Goal: Use online tool/utility: Utilize a website feature to perform a specific function

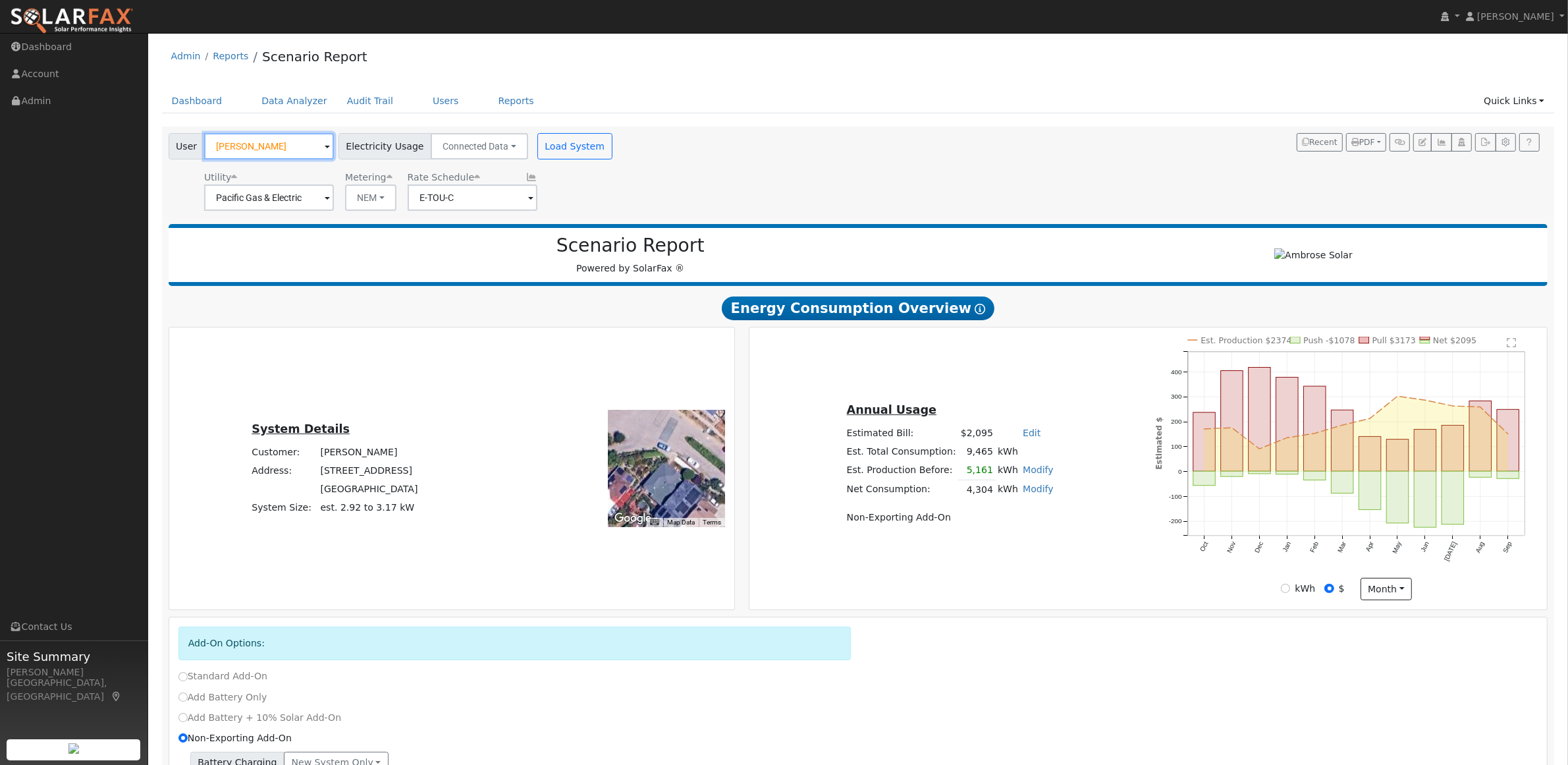
click at [295, 143] on input "[PERSON_NAME]" at bounding box center [269, 146] width 130 height 27
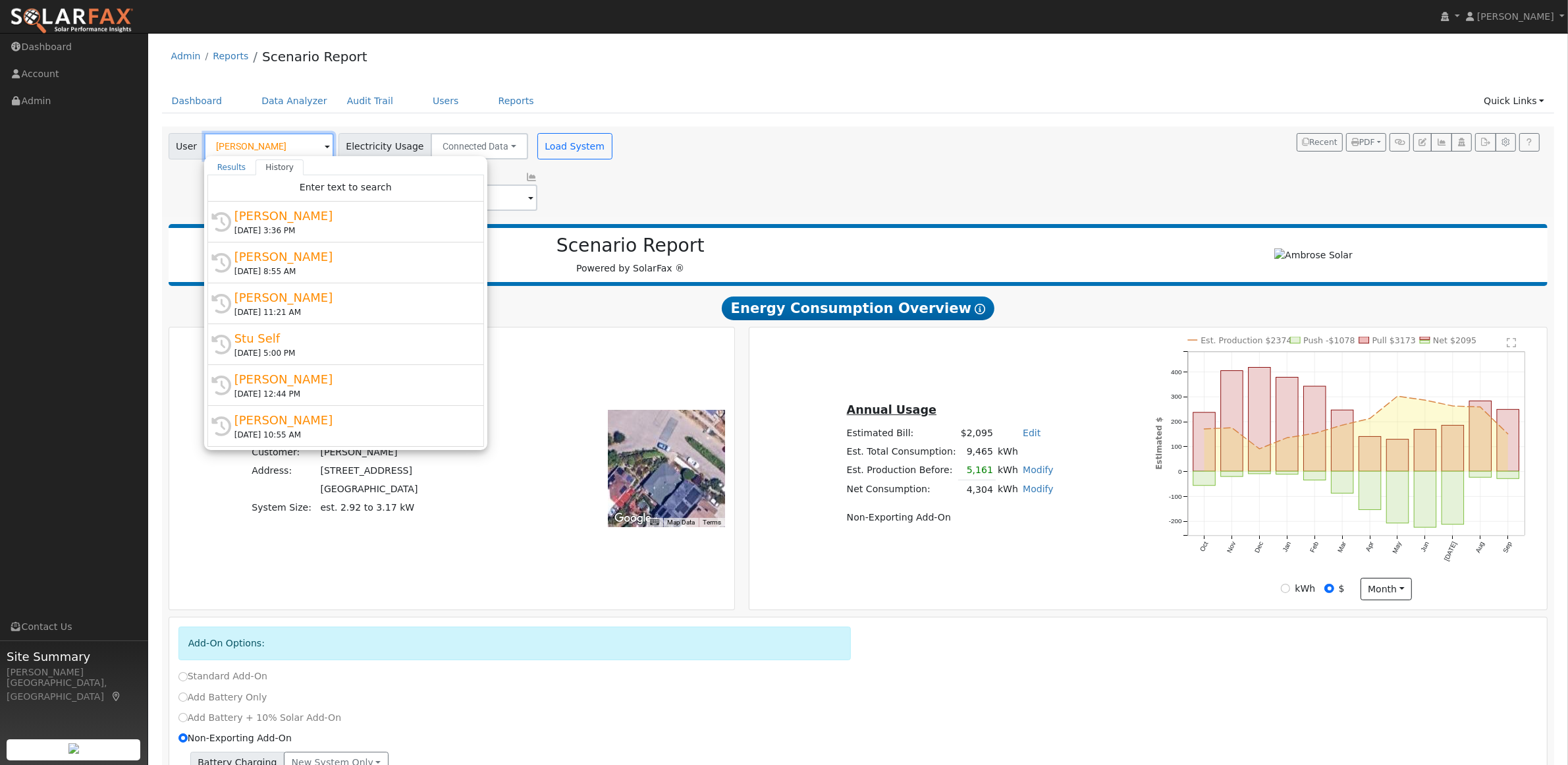
paste input "[PERSON_NAME]"
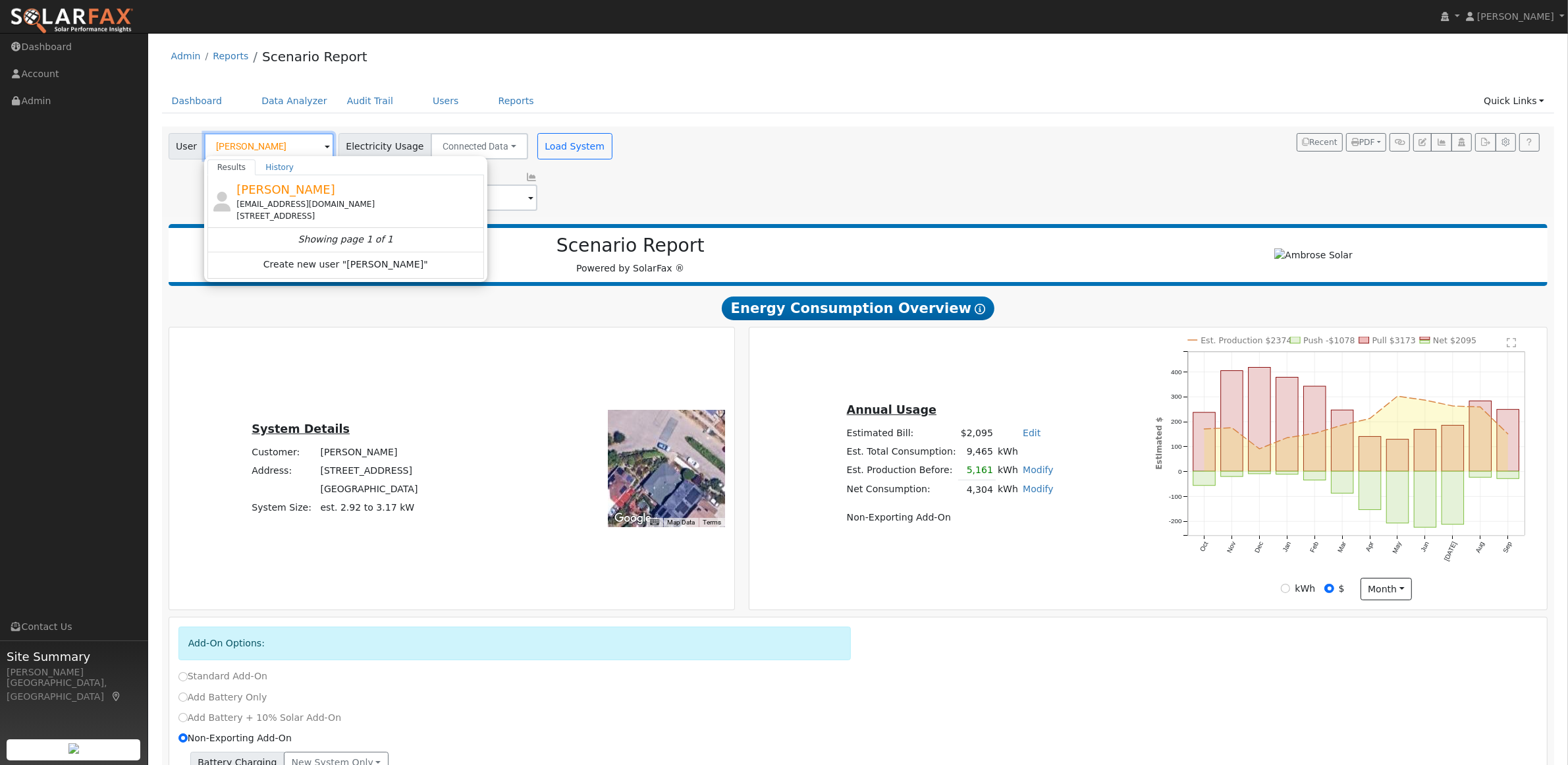
type input "[PERSON_NAME]"
click at [295, 208] on div "[EMAIL_ADDRESS][DOMAIN_NAME]" at bounding box center [358, 204] width 244 height 12
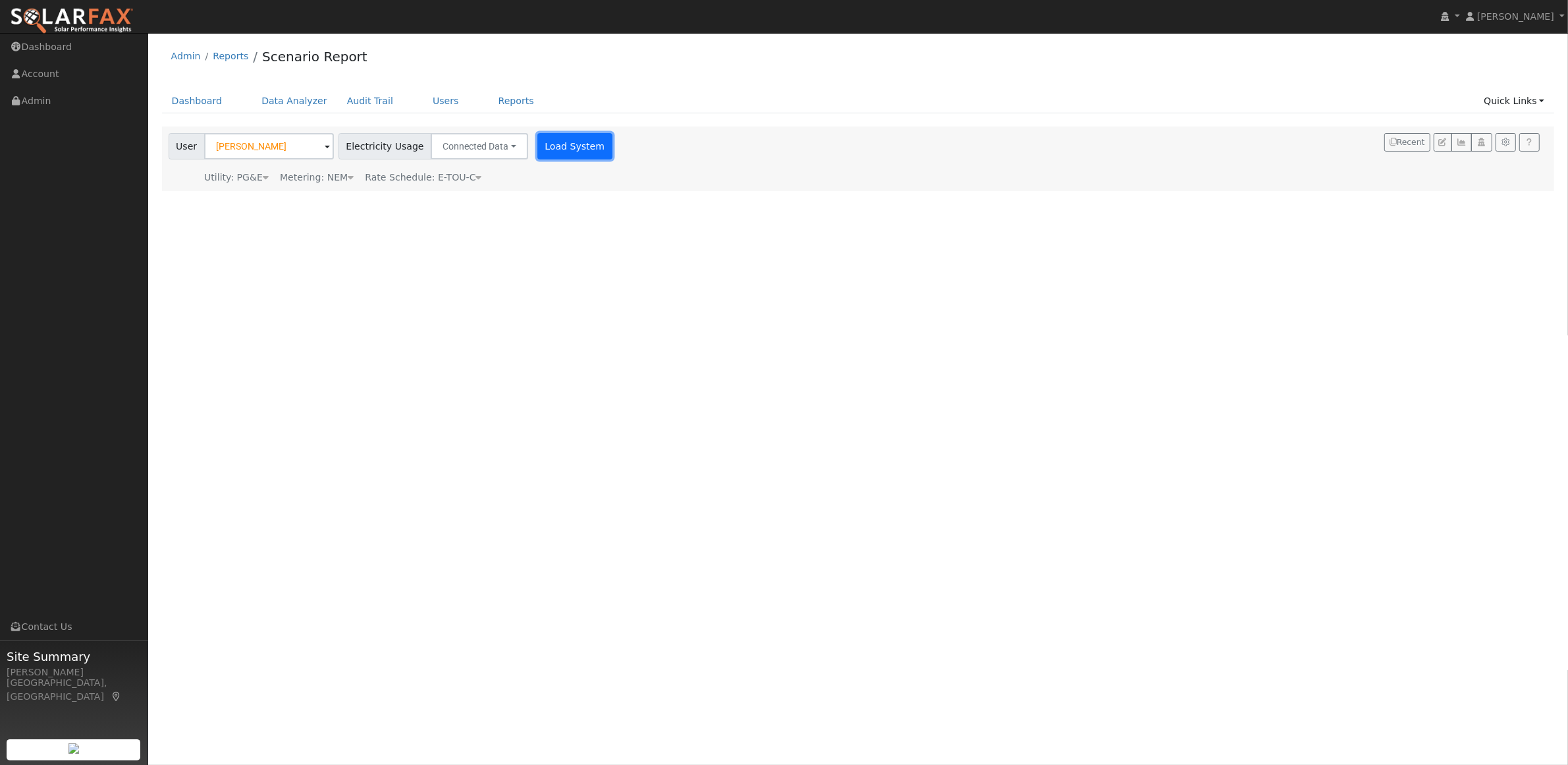
click at [537, 133] on button "Load System" at bounding box center [574, 146] width 75 height 27
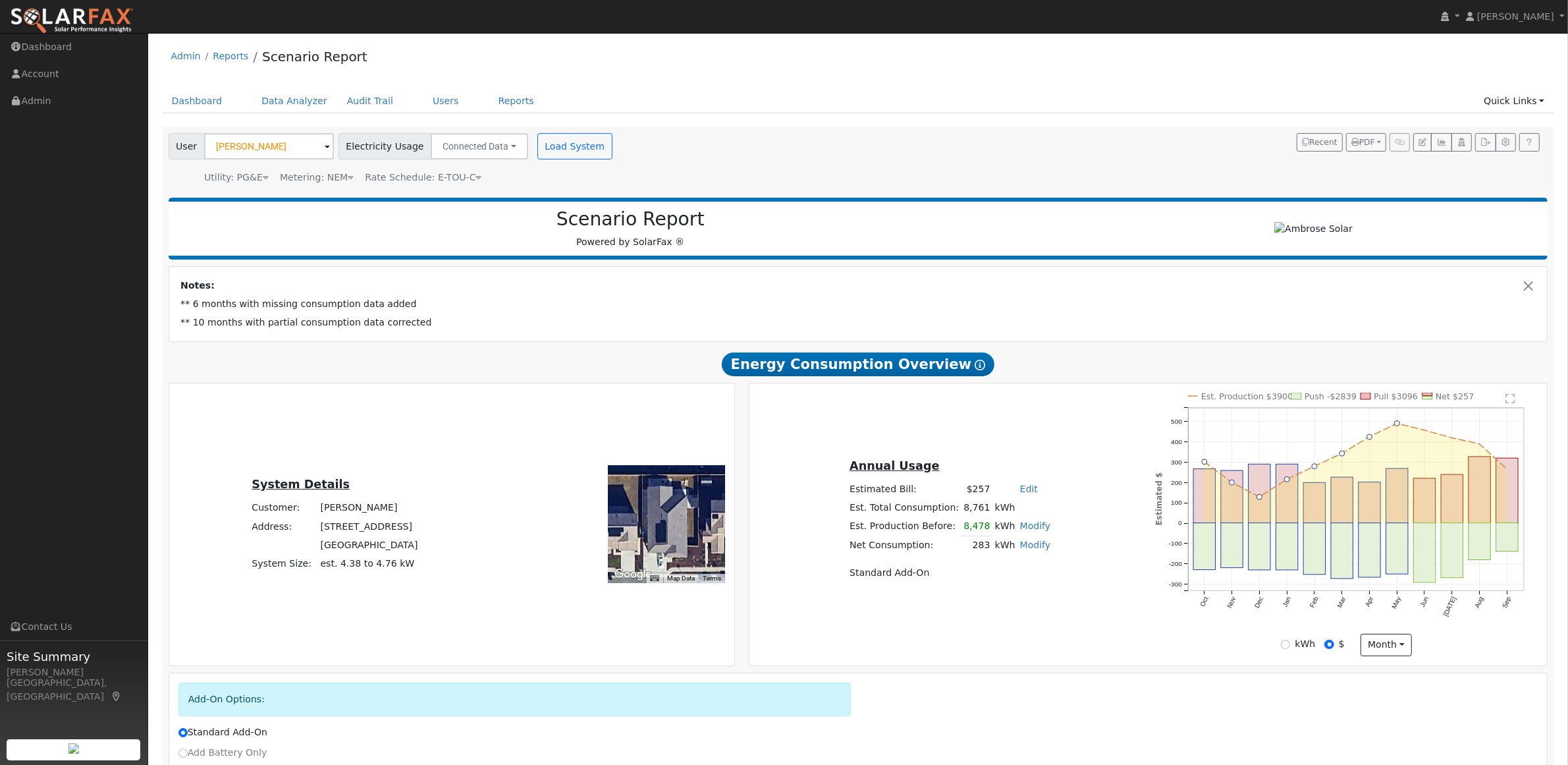
scroll to position [130, 0]
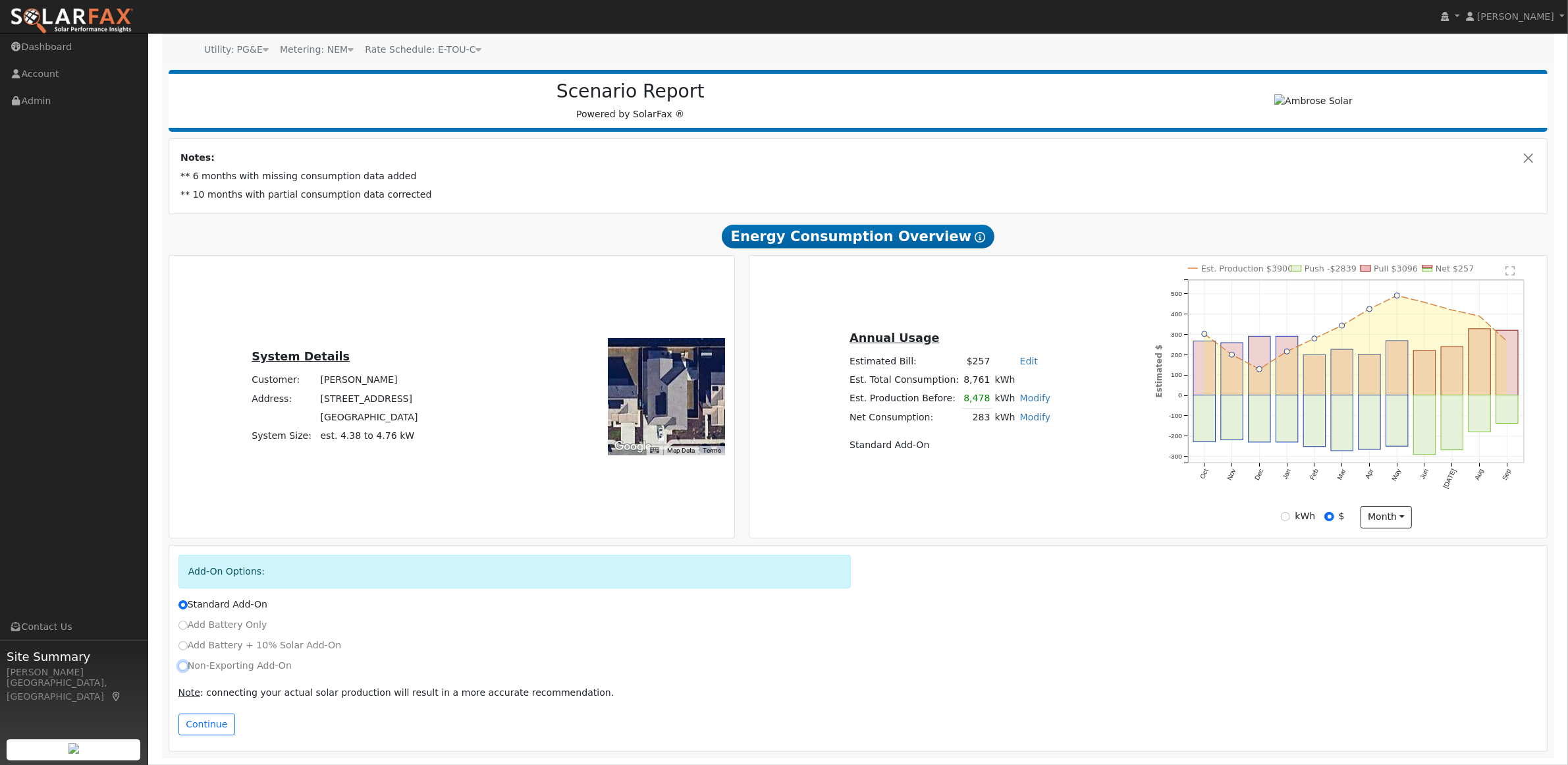
click at [179, 666] on input "Non-Exporting Add-On" at bounding box center [183, 666] width 9 height 9
radio input "true"
radio input "false"
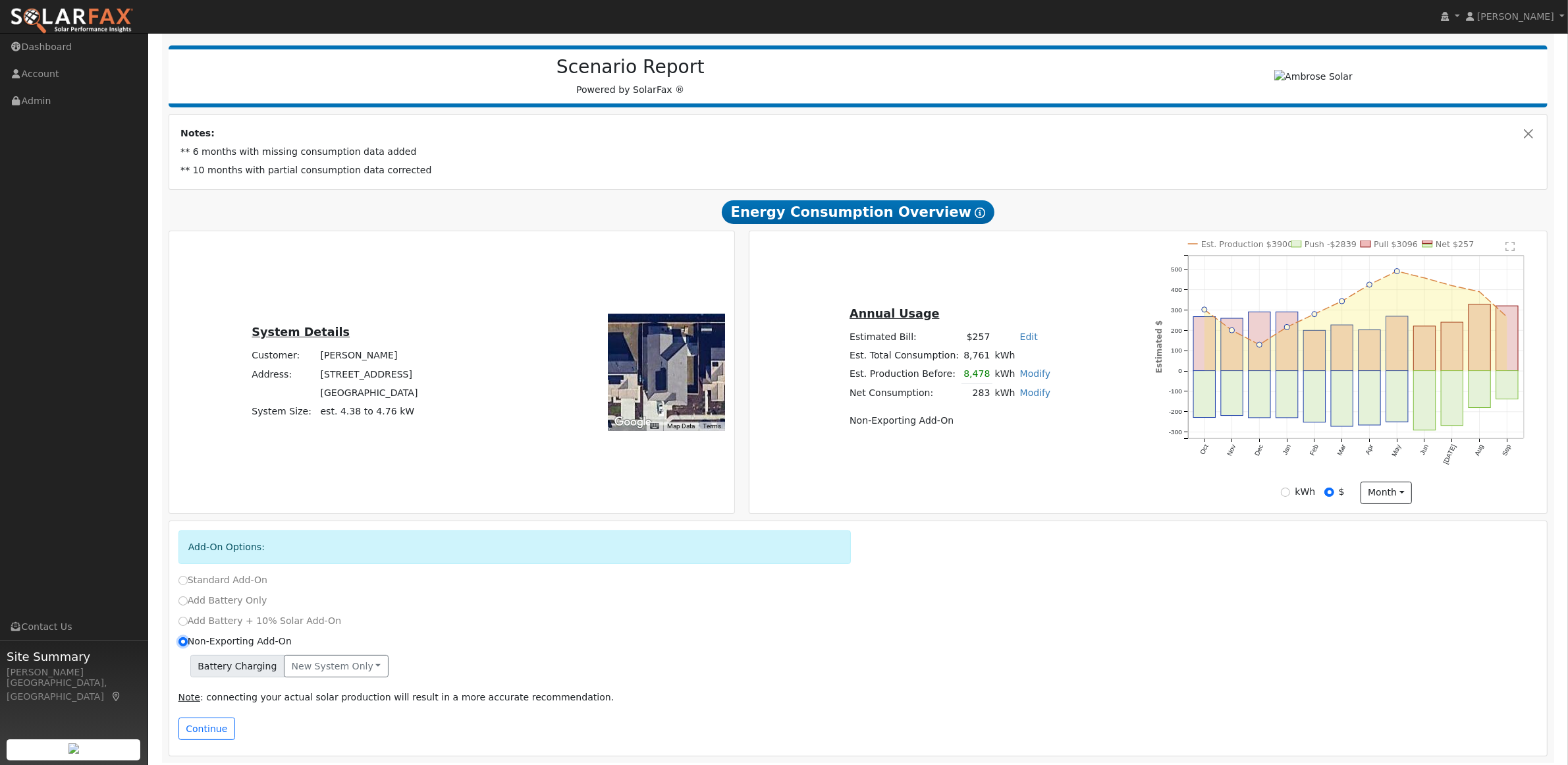
scroll to position [158, 0]
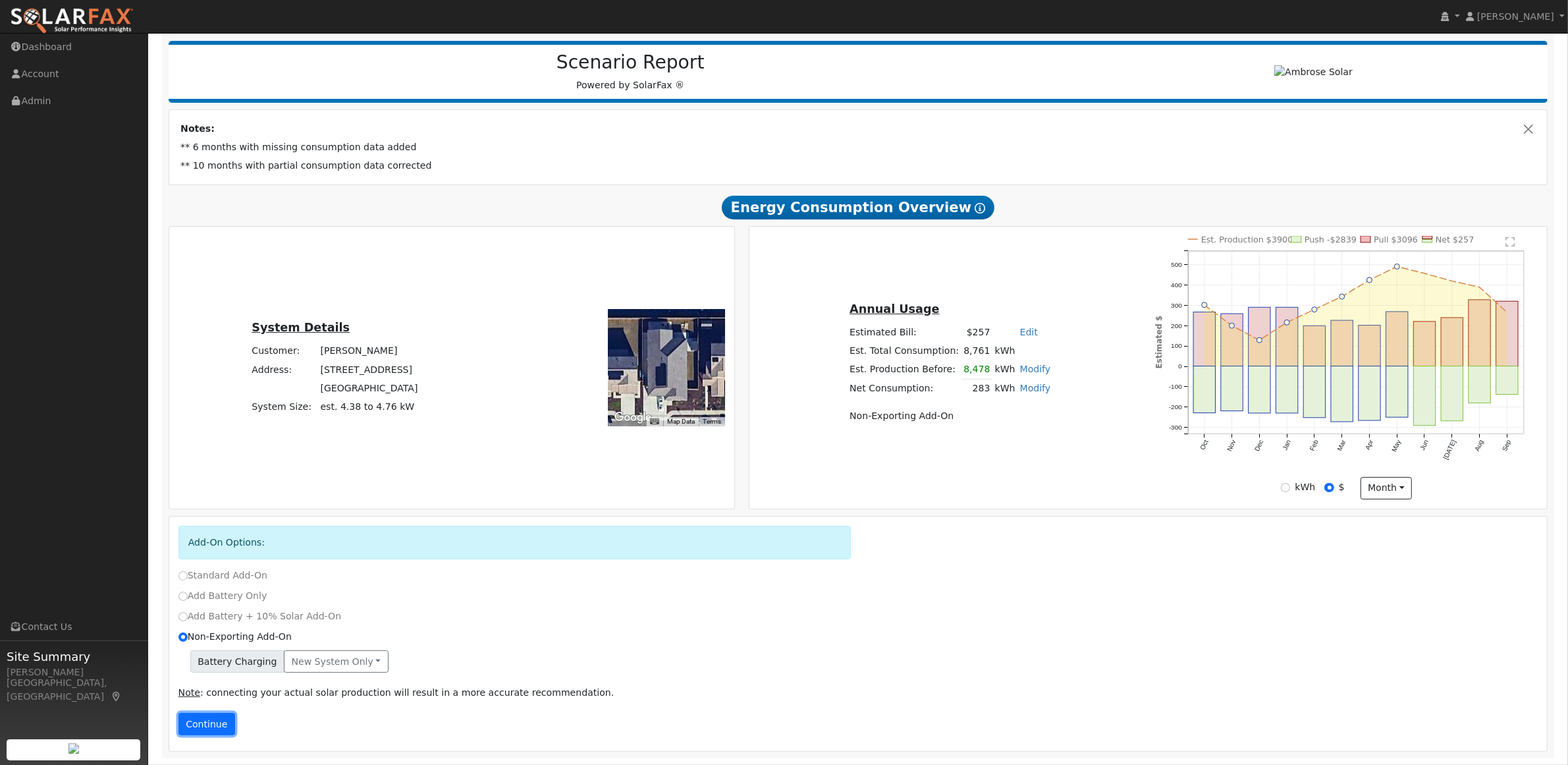
click at [216, 729] on button "Continue" at bounding box center [207, 723] width 57 height 22
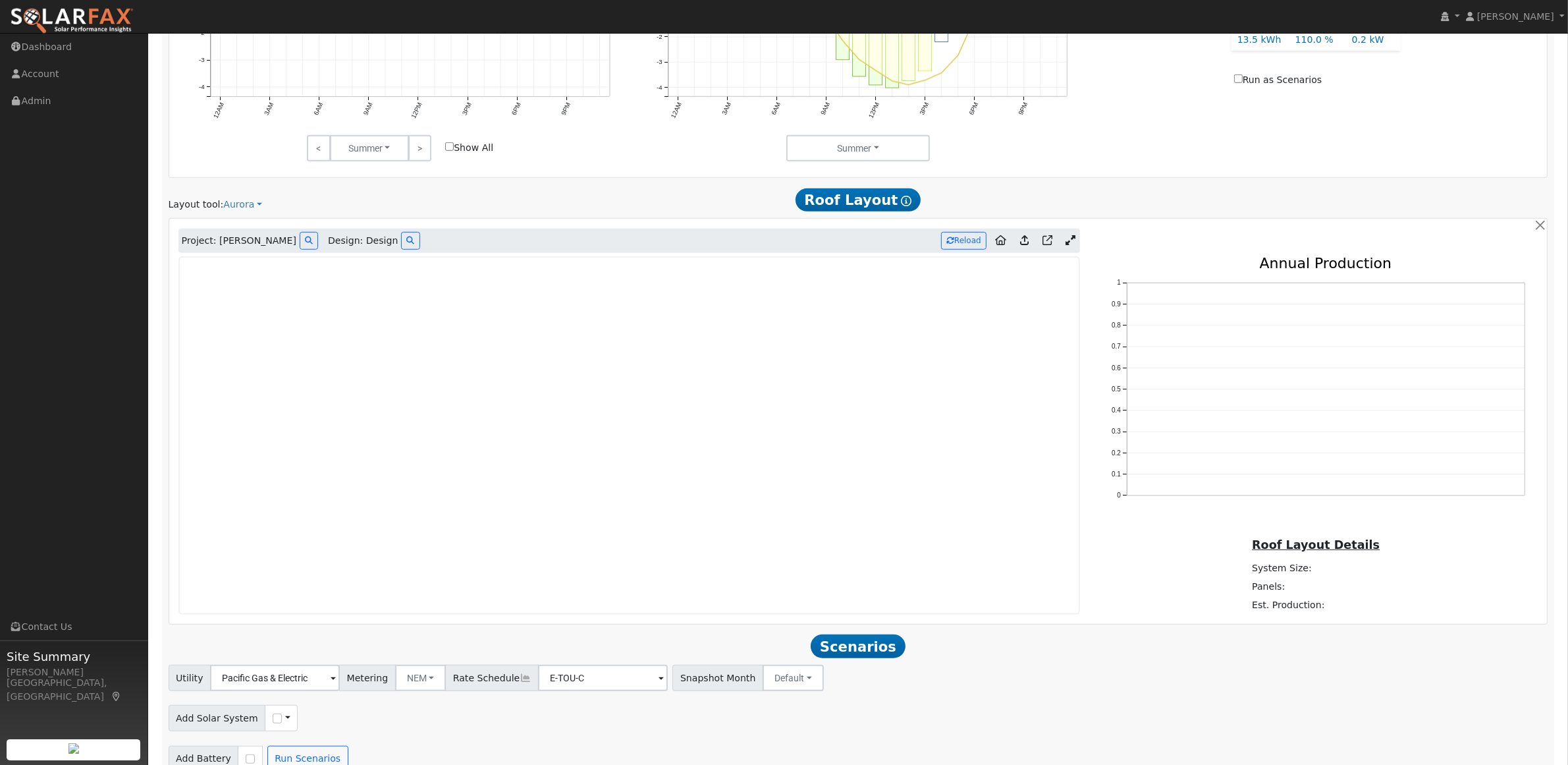
scroll to position [1068, 0]
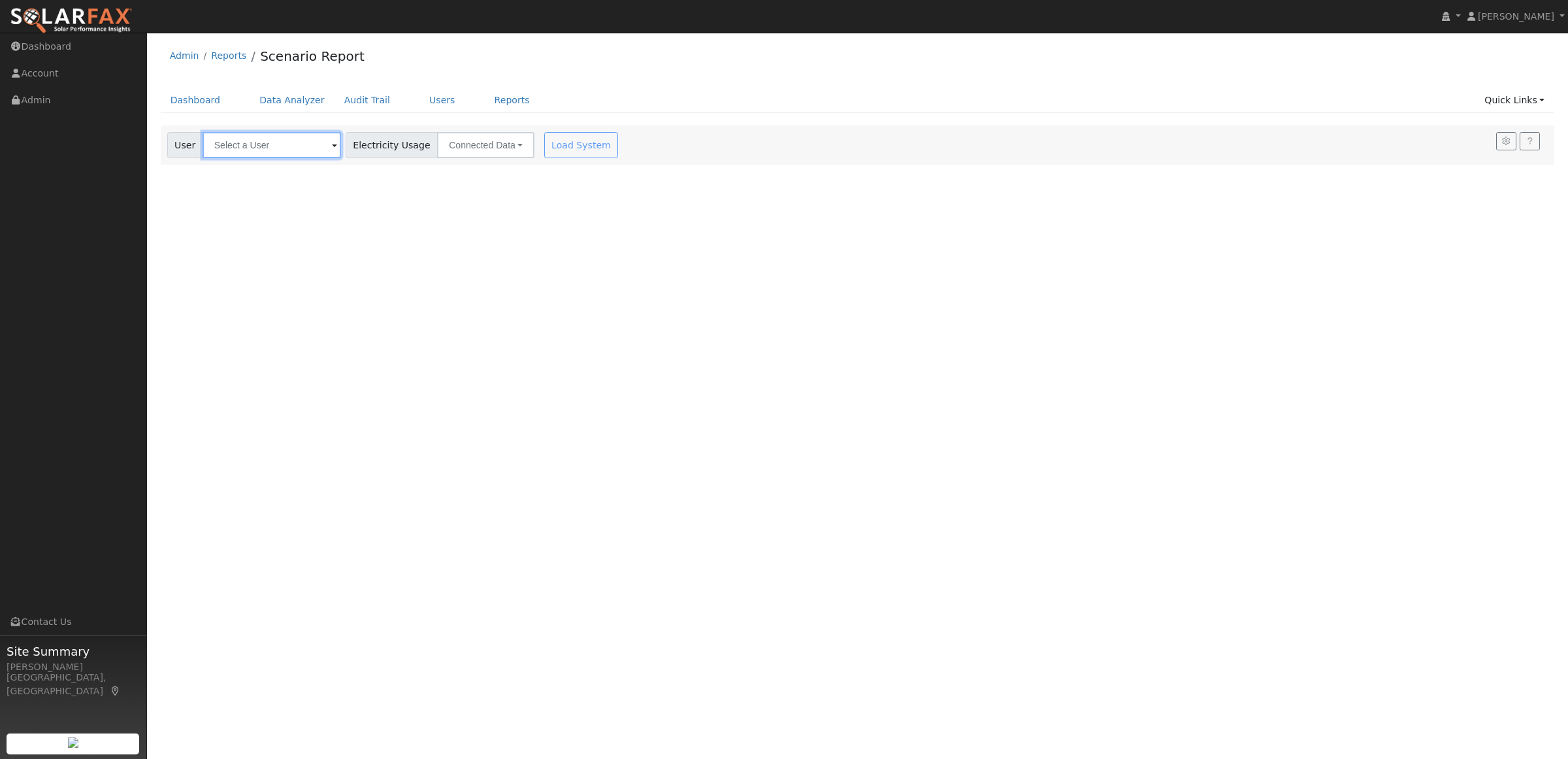
click at [234, 155] on input "text" at bounding box center [272, 145] width 139 height 26
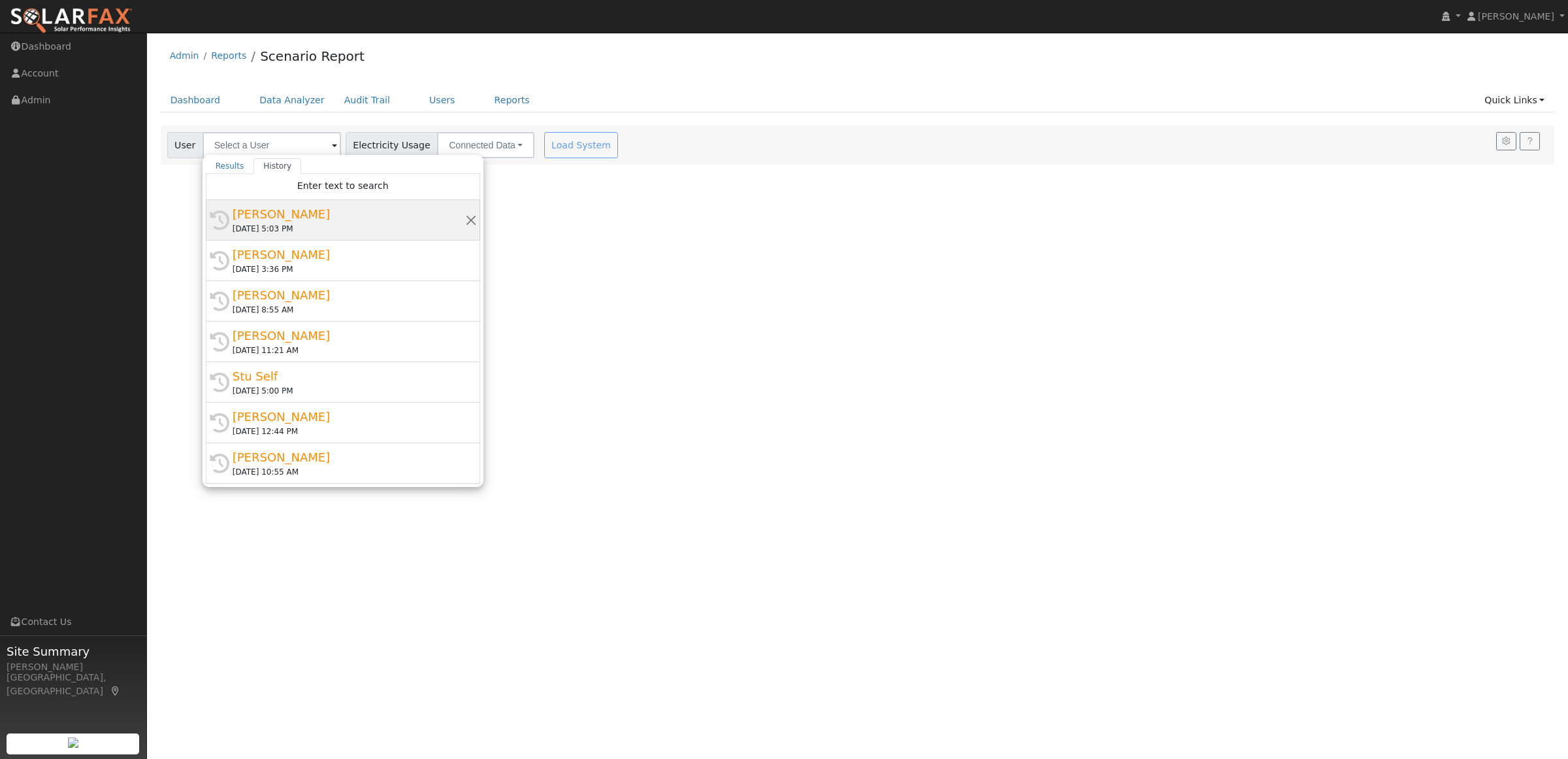
click at [311, 219] on div "[PERSON_NAME]" at bounding box center [349, 214] width 233 height 18
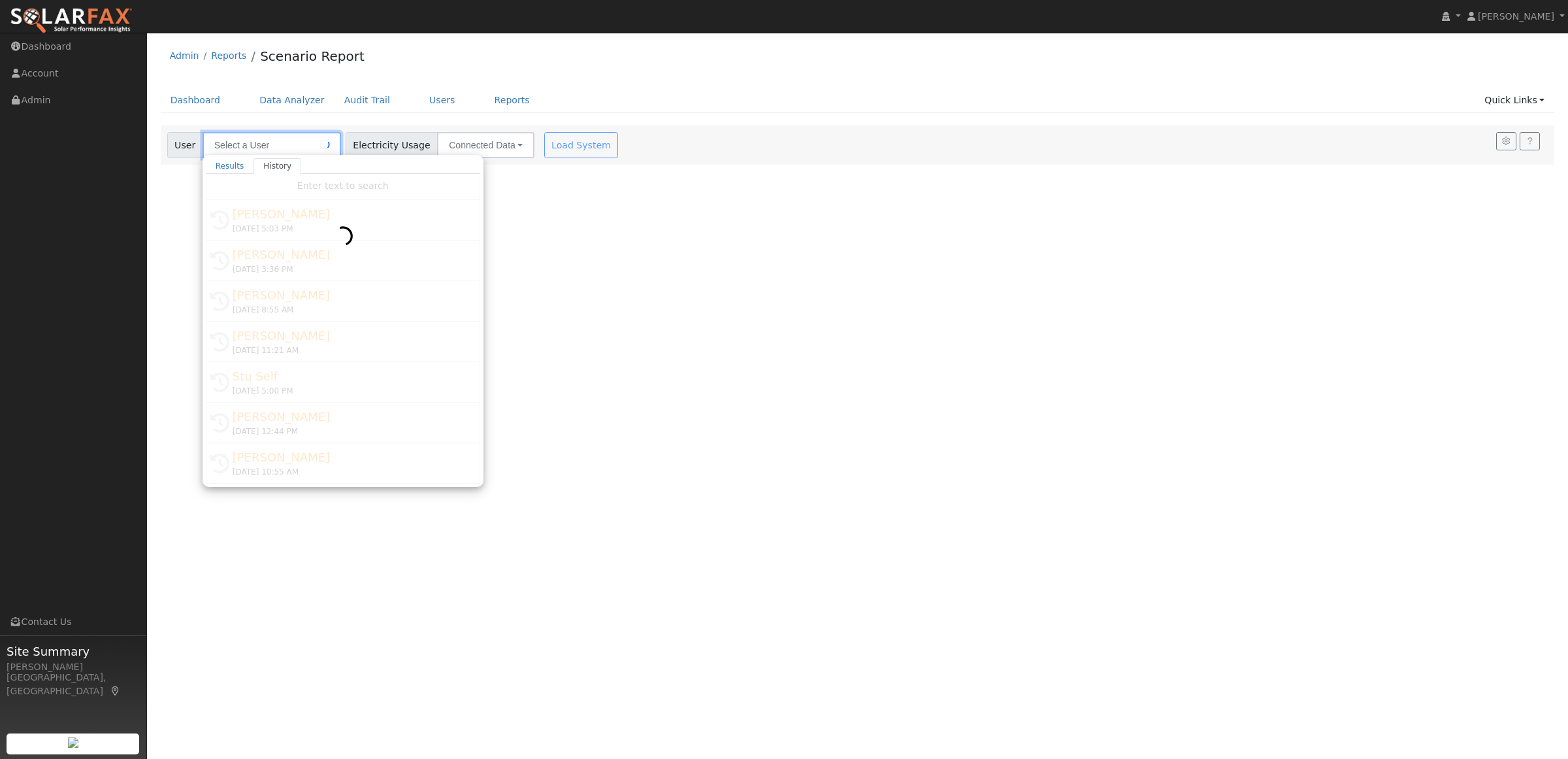
type input "[PERSON_NAME]"
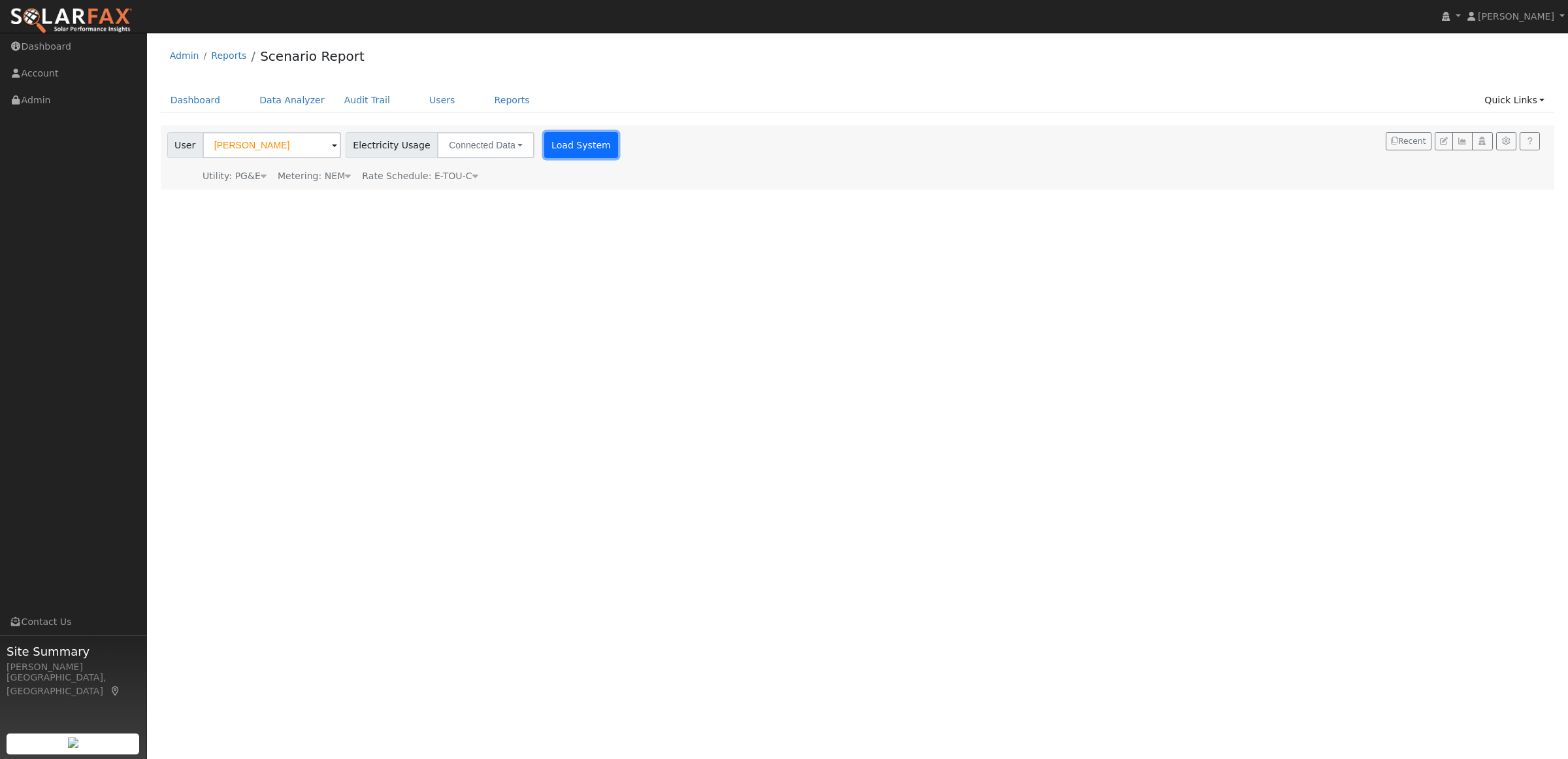
click at [566, 148] on button "Load System" at bounding box center [581, 145] width 75 height 26
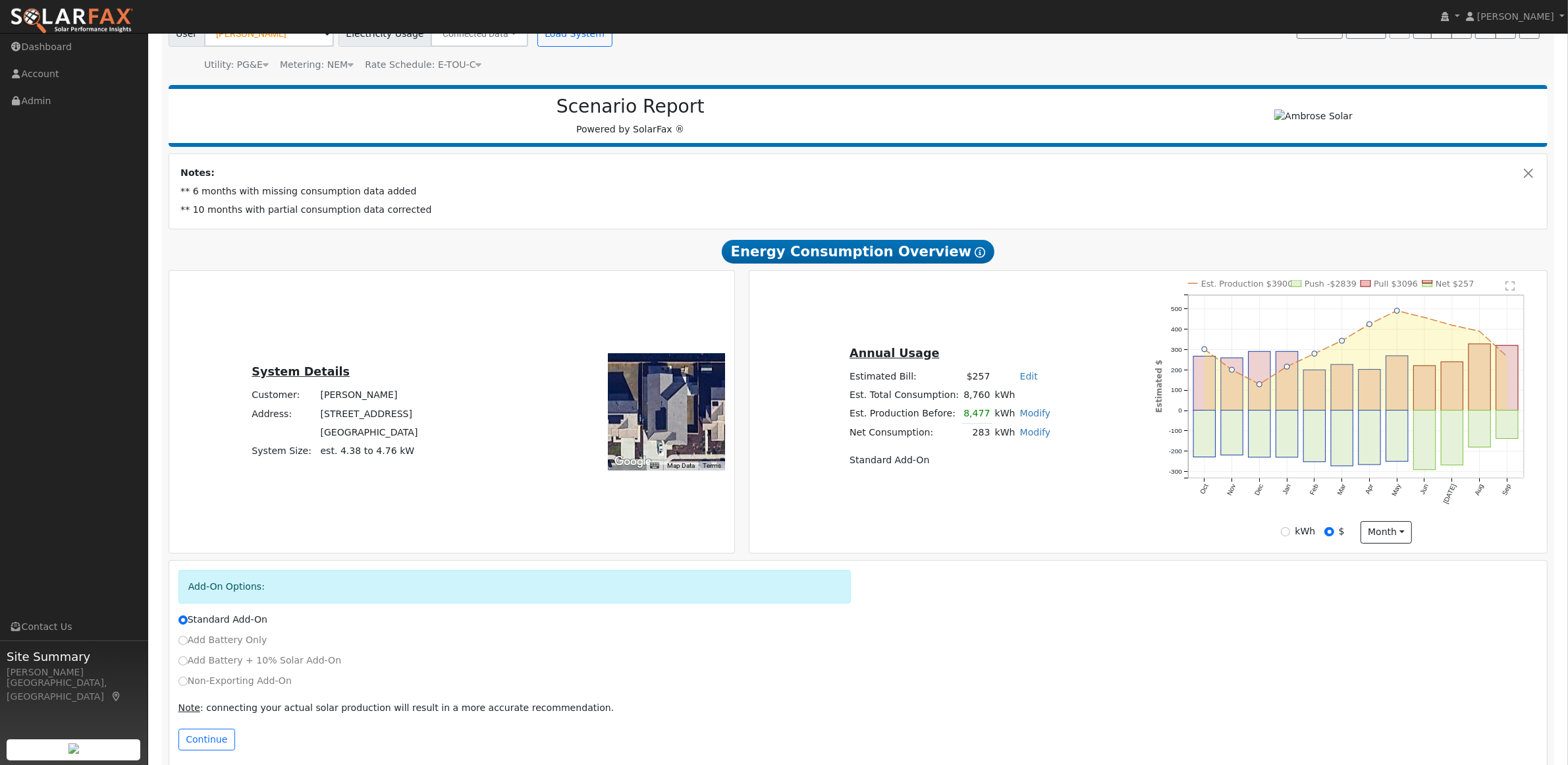
scroll to position [130, 0]
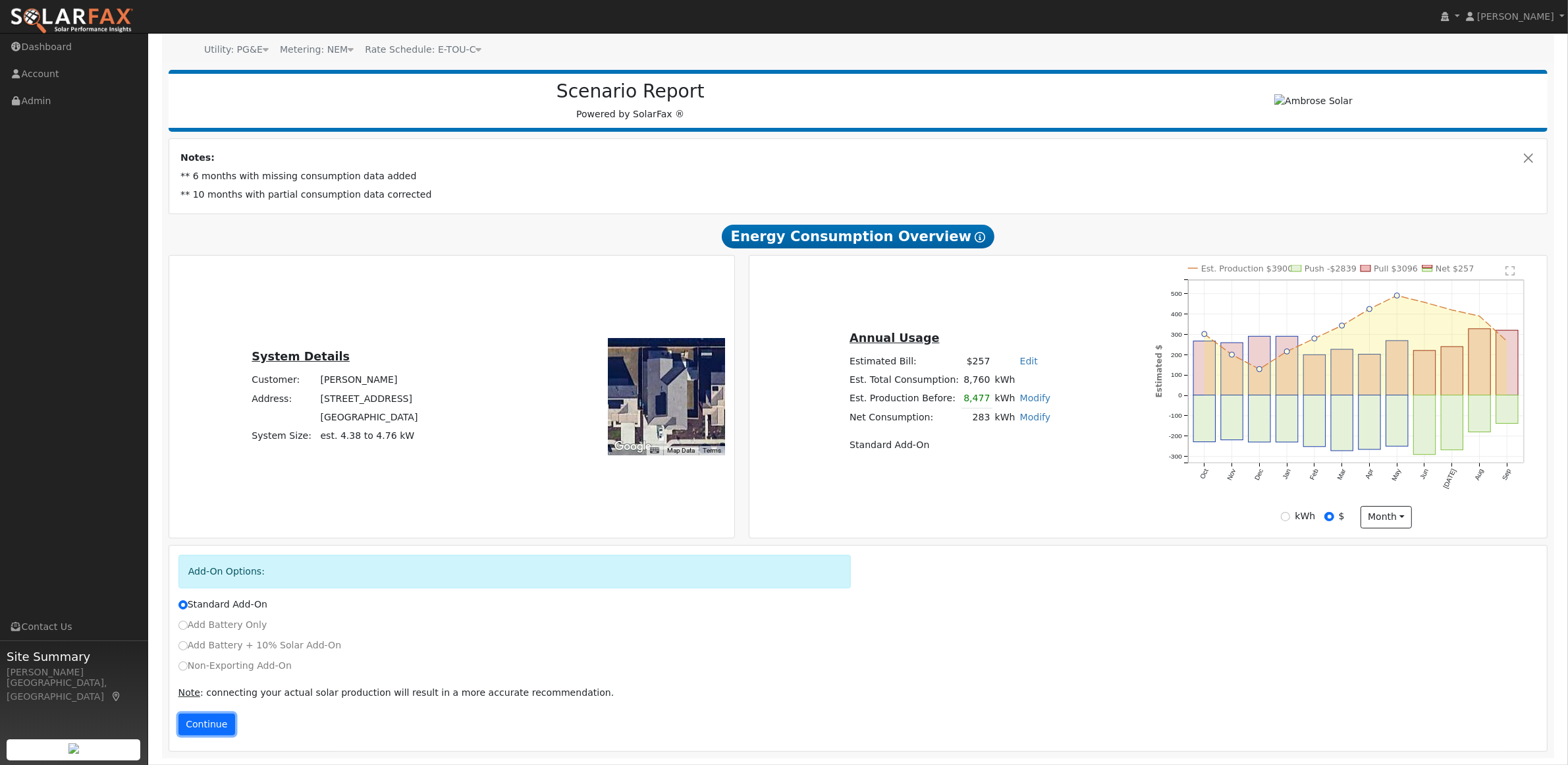
click at [226, 727] on button "Continue" at bounding box center [207, 724] width 57 height 22
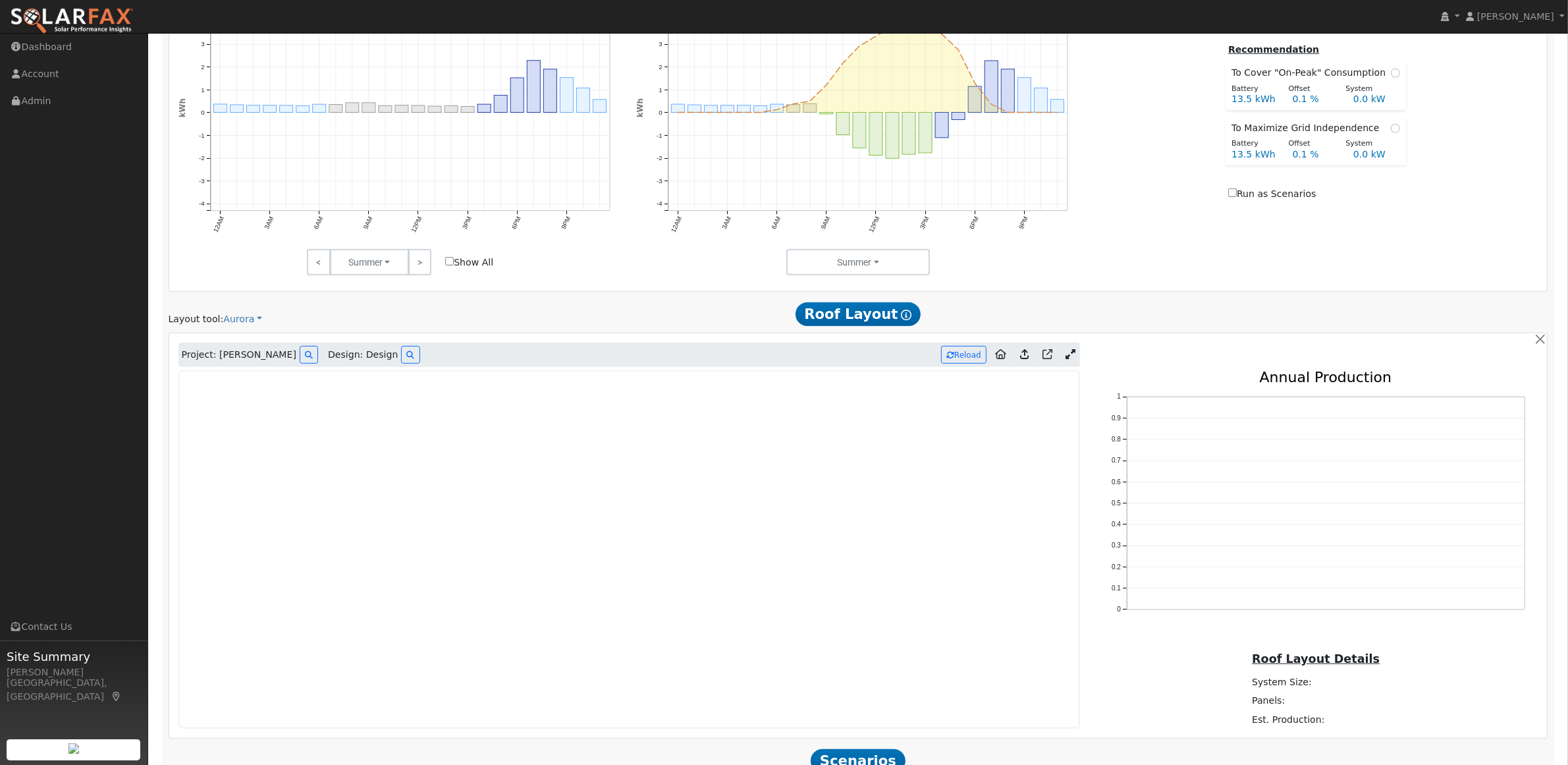
scroll to position [960, 0]
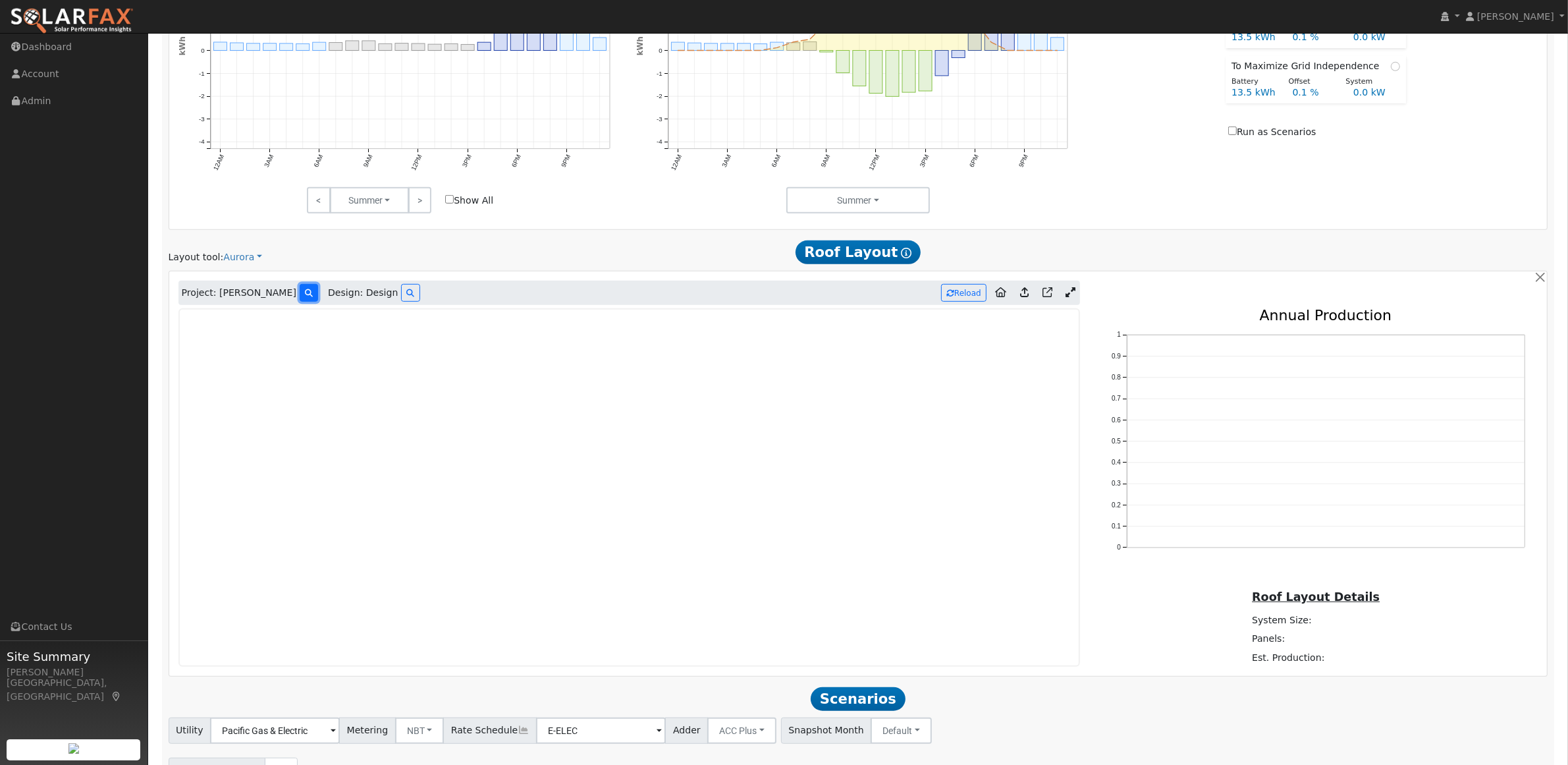
click at [300, 291] on button at bounding box center [309, 293] width 19 height 18
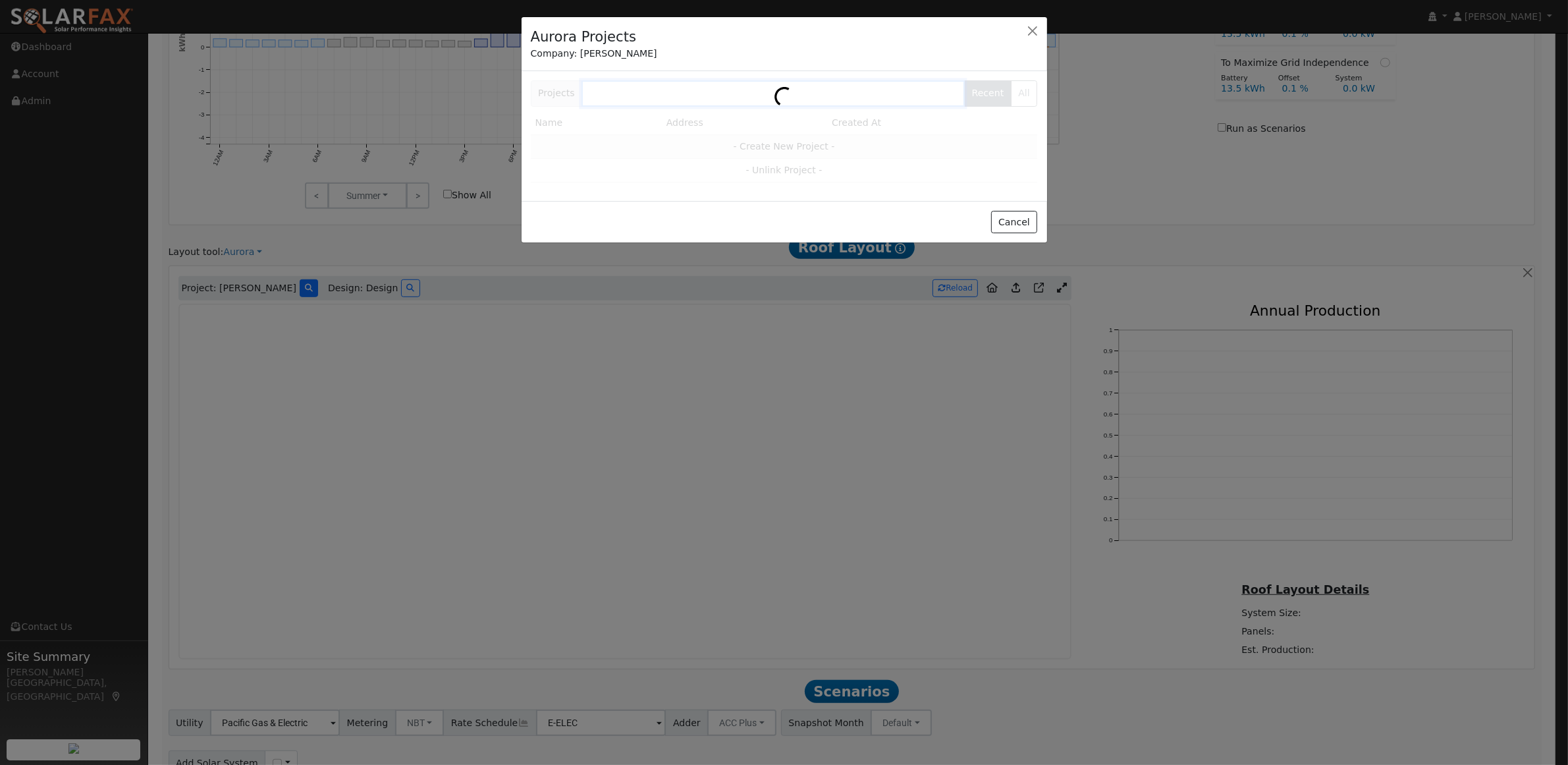
scroll to position [962, 0]
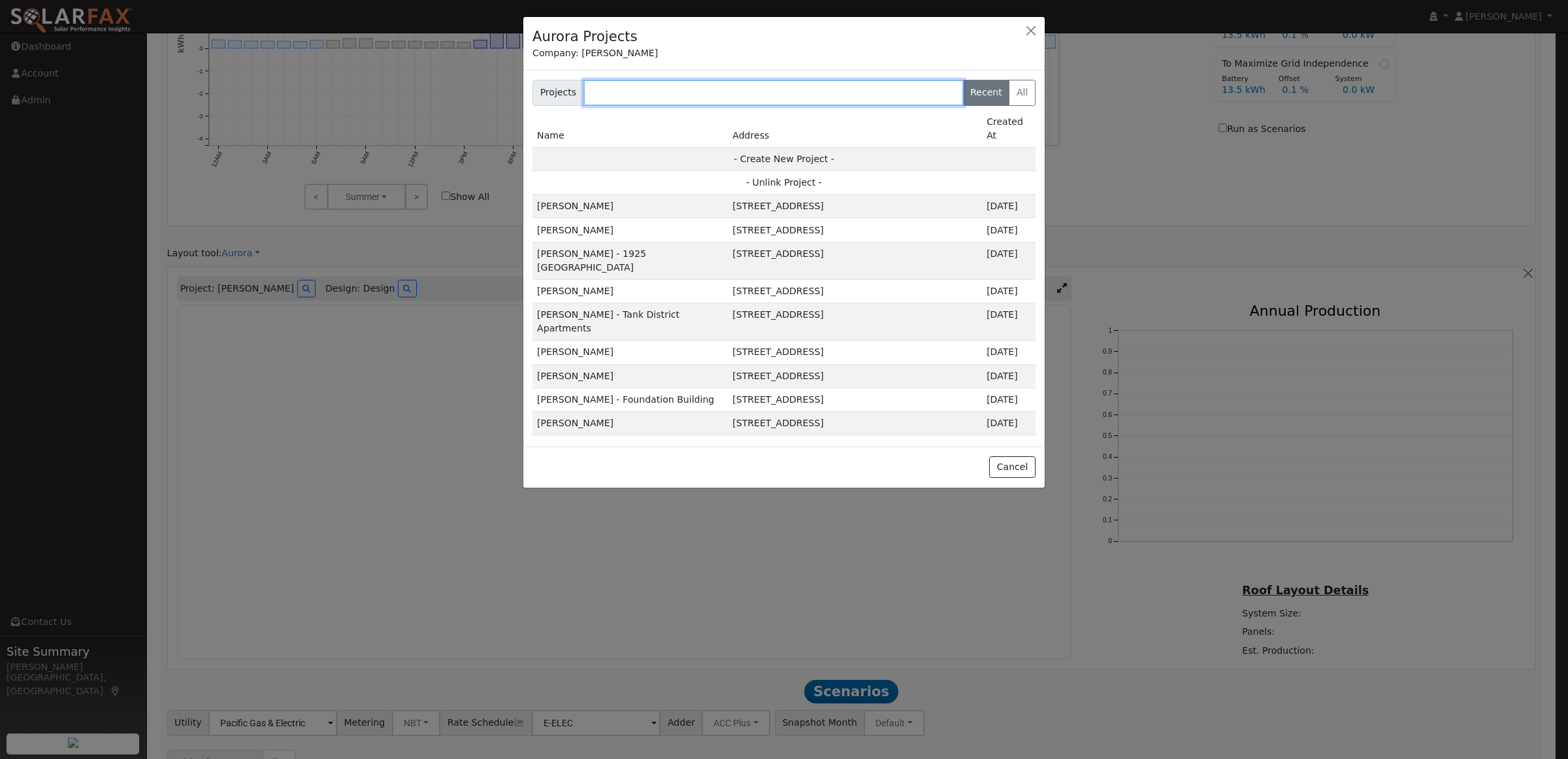
click at [651, 90] on input "text" at bounding box center [773, 93] width 380 height 26
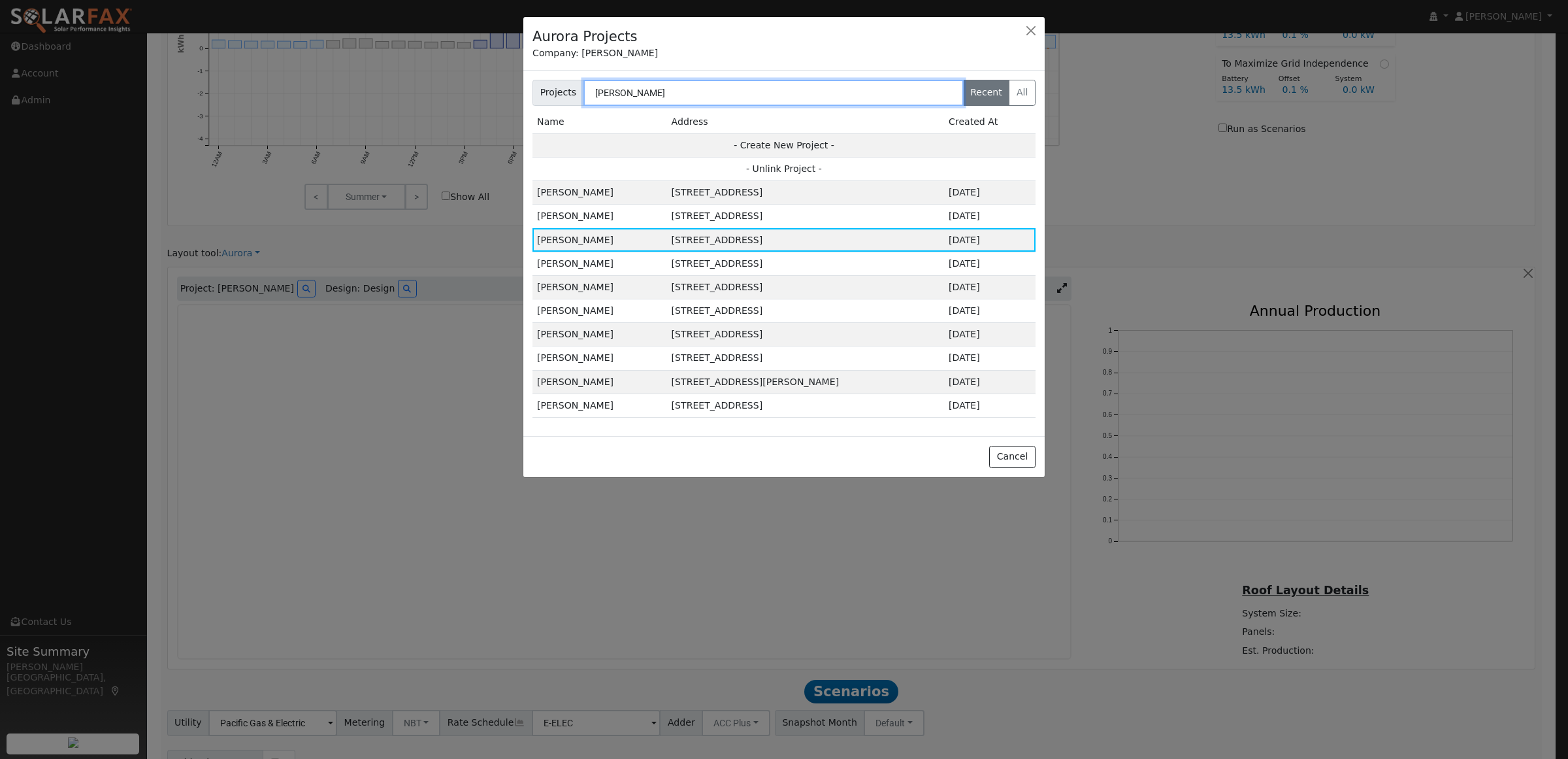
type input "William"
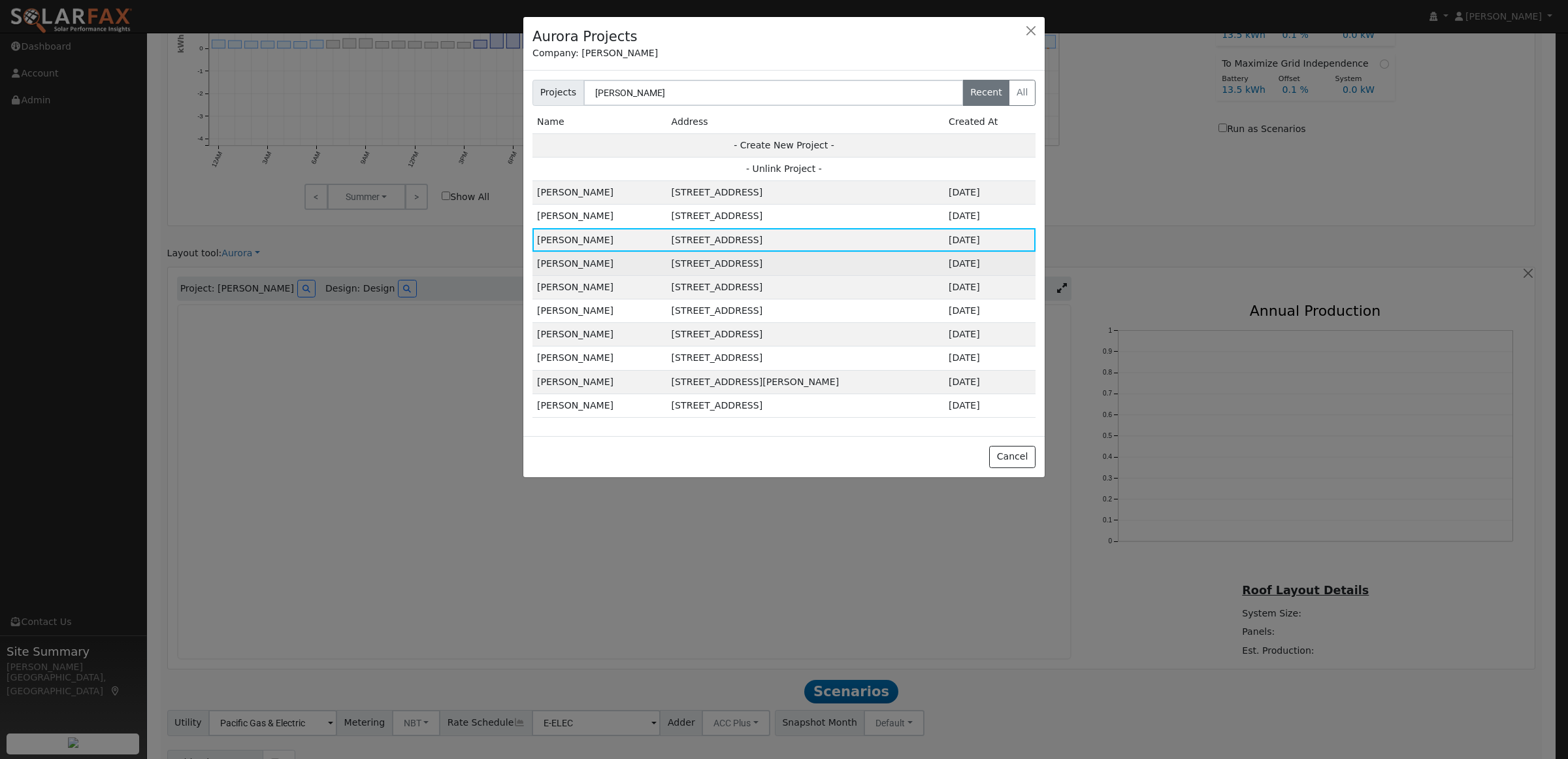
click at [687, 266] on td "[STREET_ADDRESS]" at bounding box center [806, 264] width 277 height 24
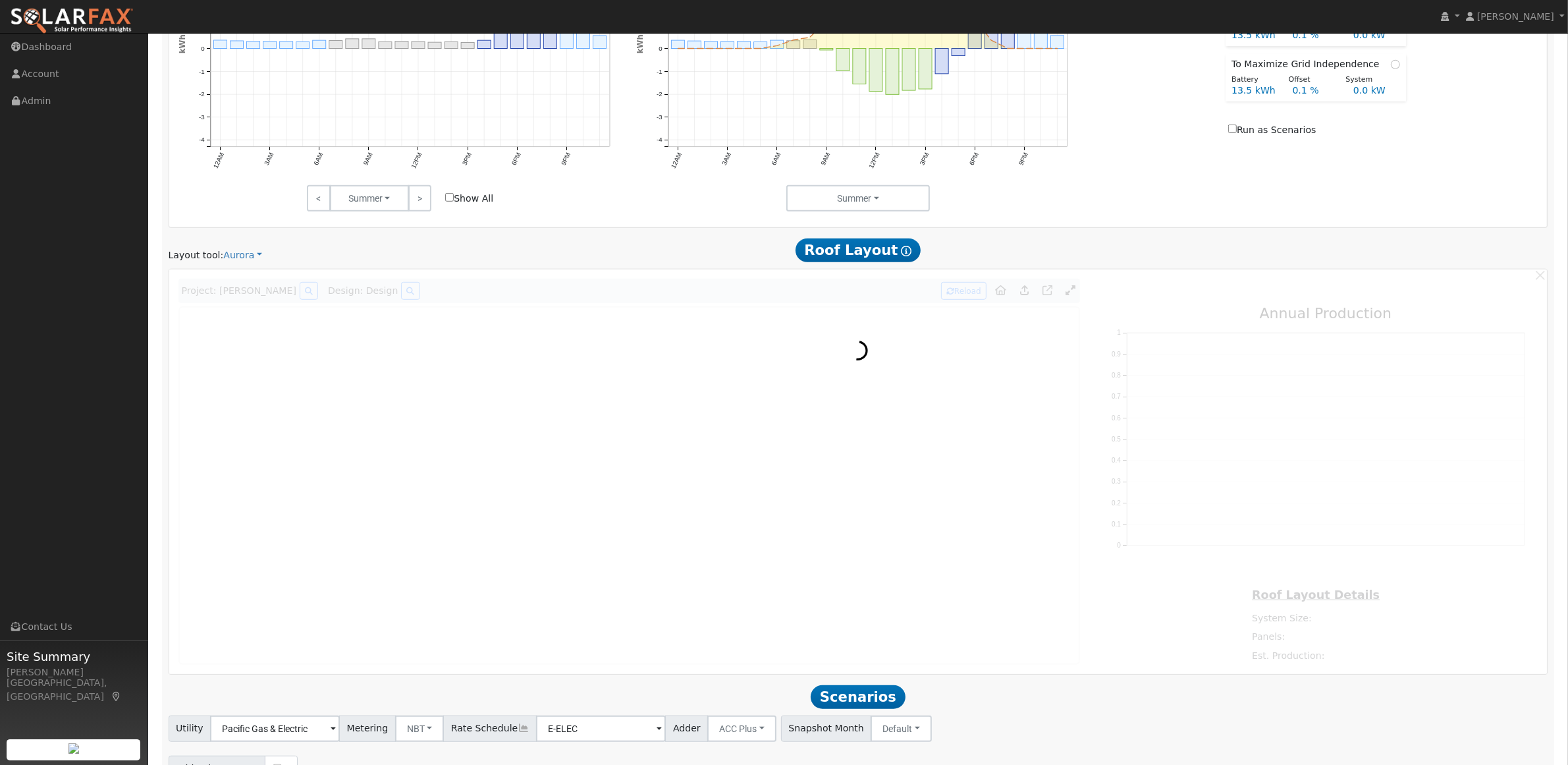
scroll to position [963, 0]
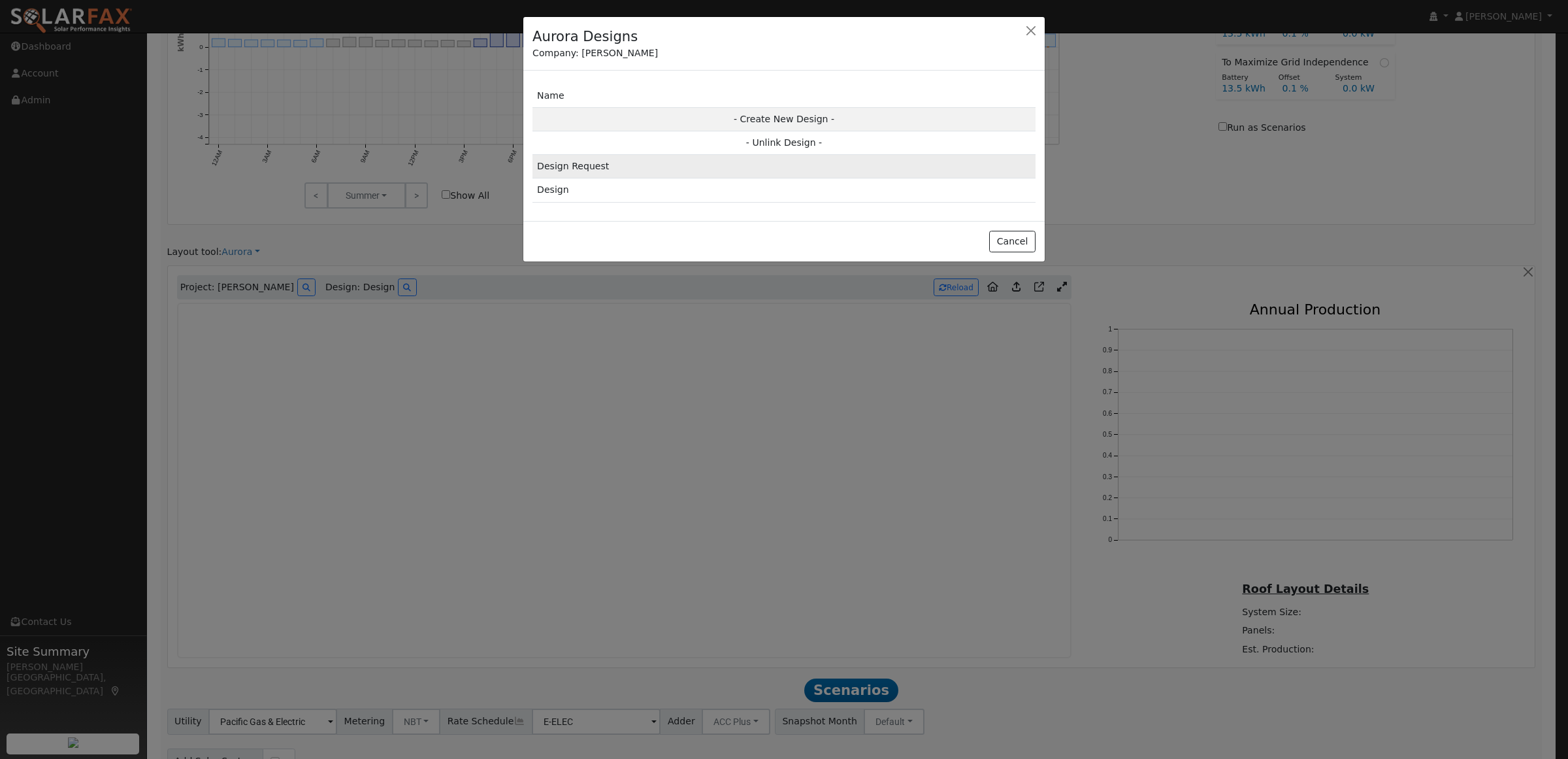
click at [612, 174] on td "Design Request" at bounding box center [784, 166] width 503 height 24
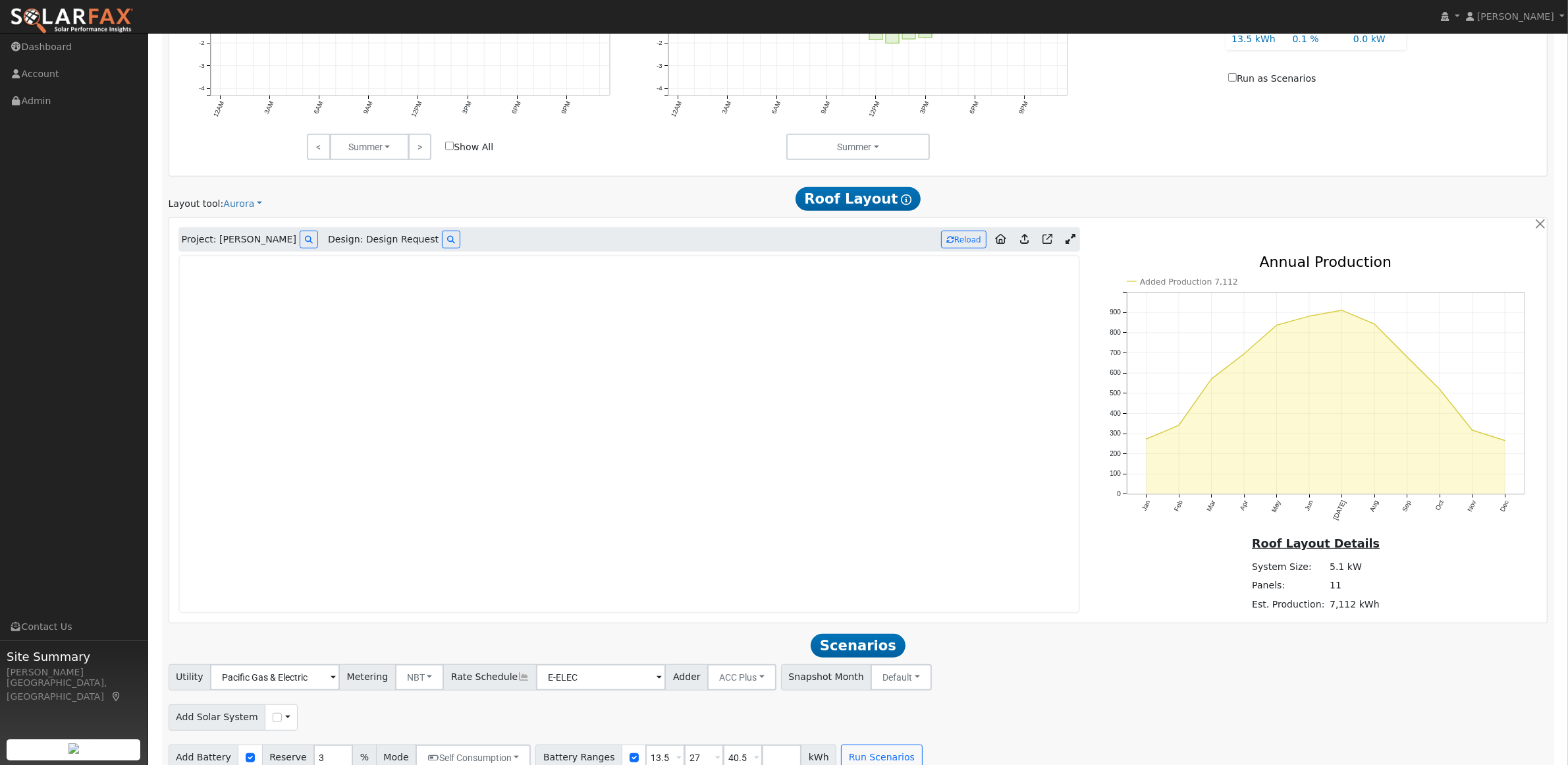
scroll to position [1038, 0]
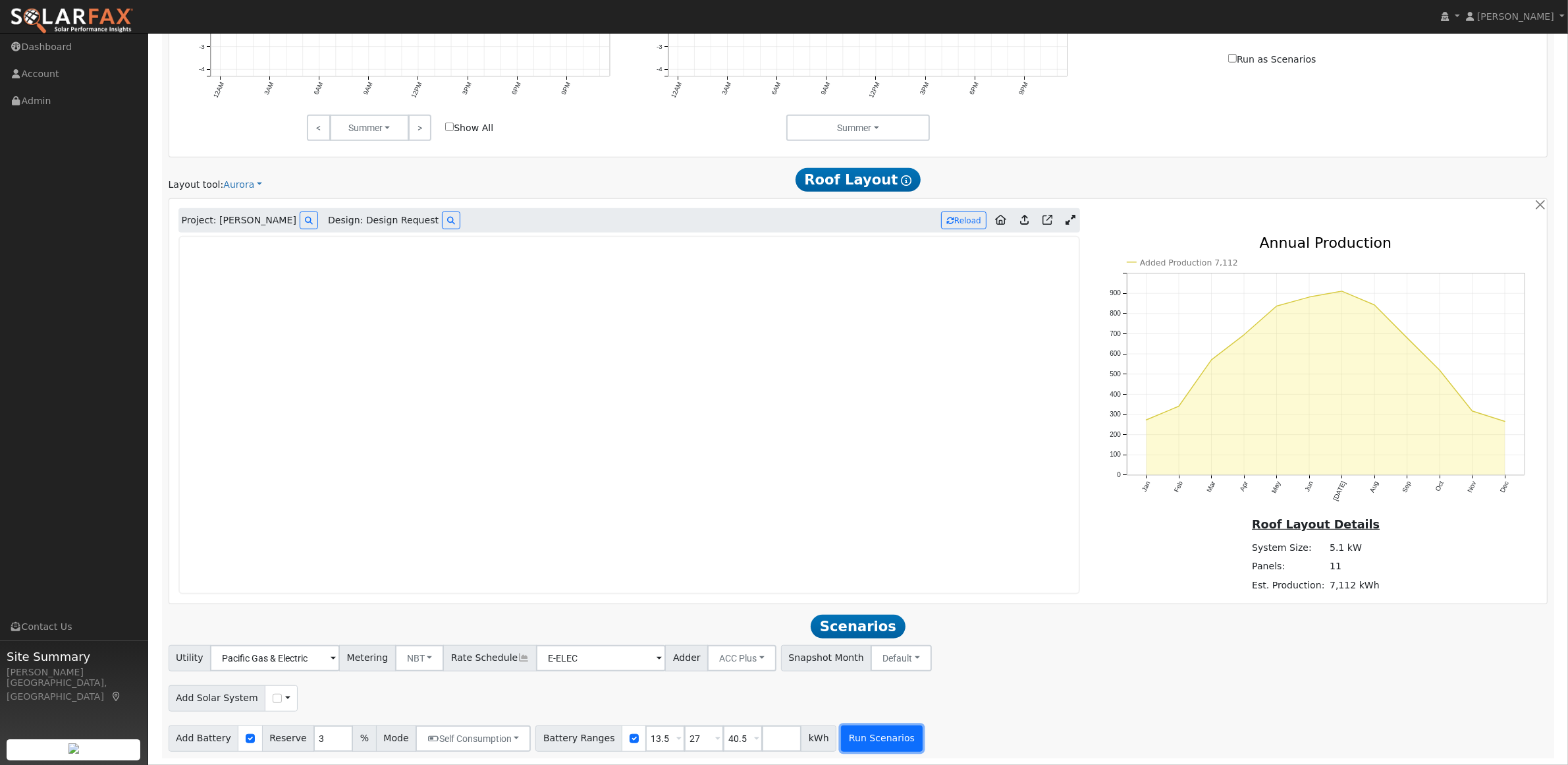
click at [857, 736] on button "Run Scenarios" at bounding box center [881, 738] width 81 height 27
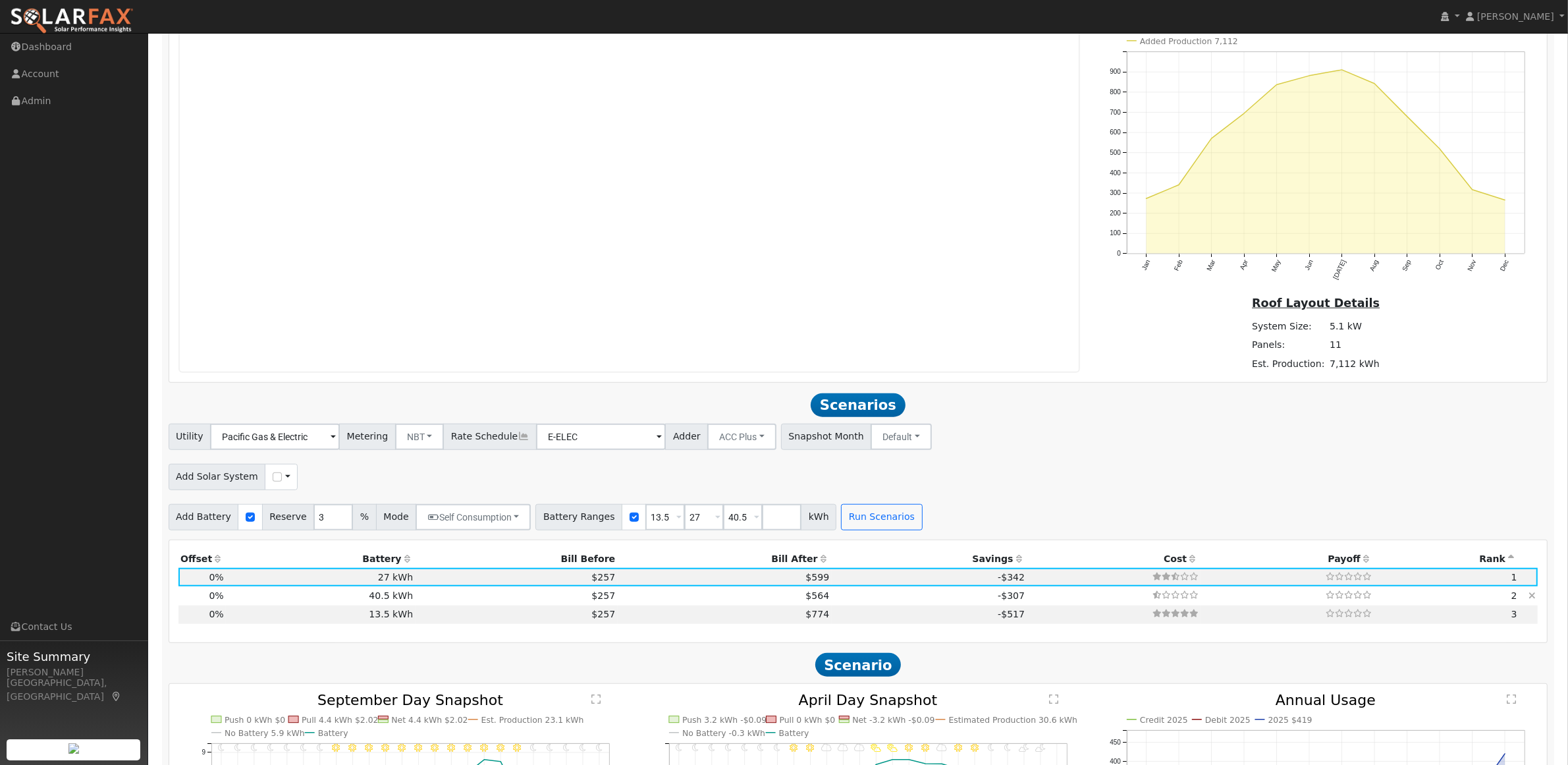
scroll to position [1283, 0]
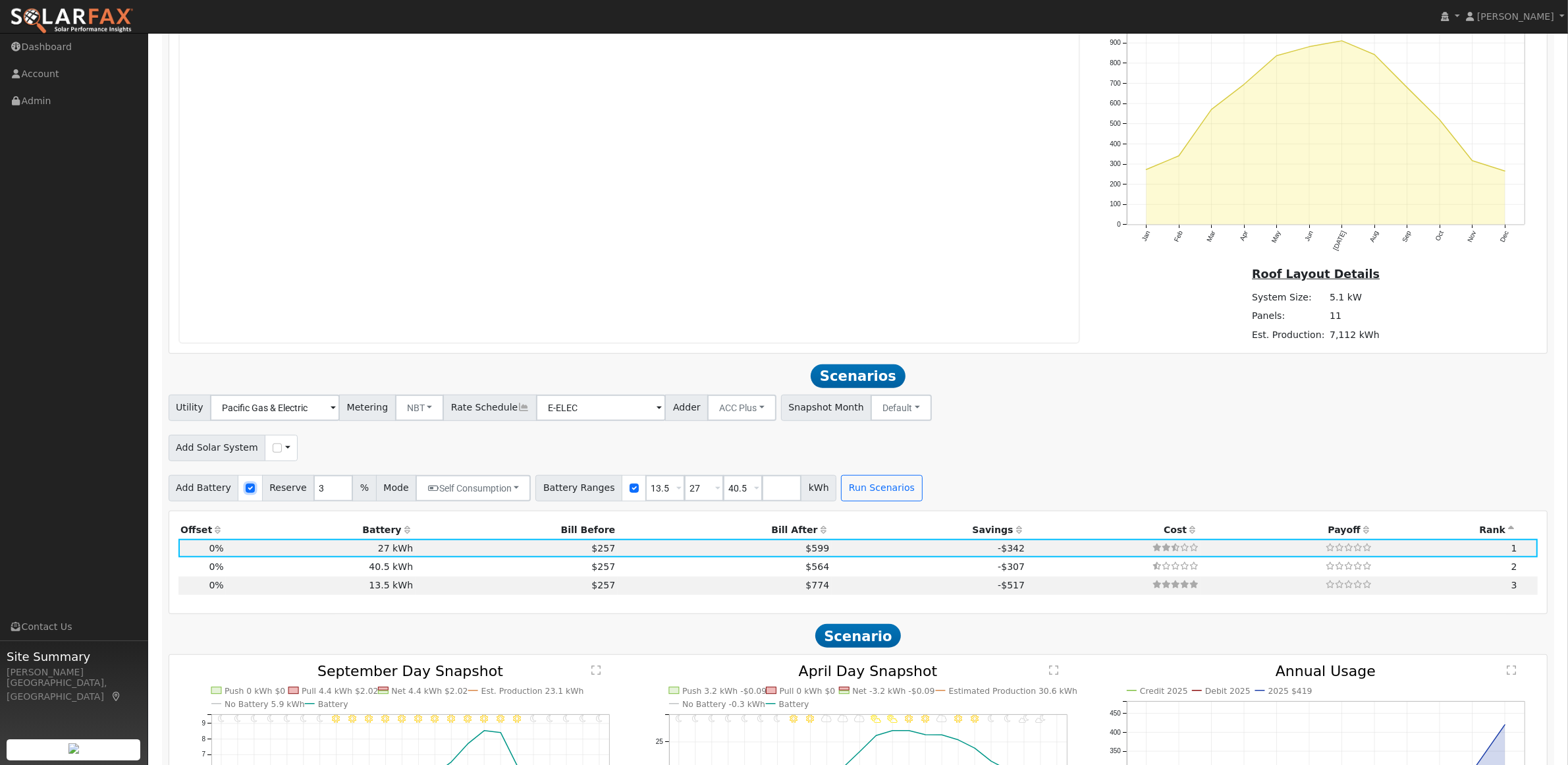
click at [246, 493] on input "checkbox" at bounding box center [250, 488] width 9 height 9
checkbox input "false"
click at [295, 490] on button "Run Scenarios" at bounding box center [308, 489] width 81 height 27
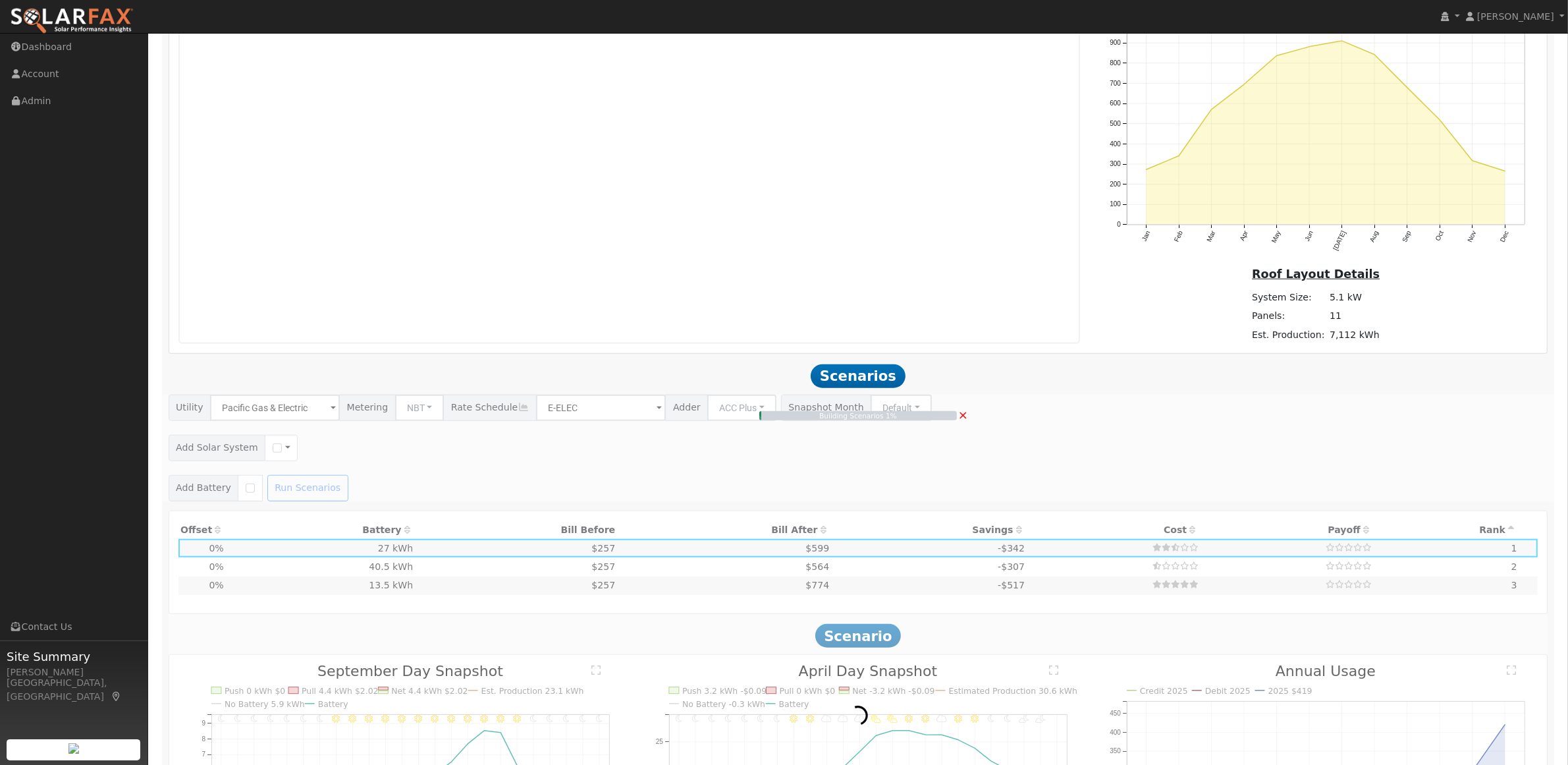
type input "$0"
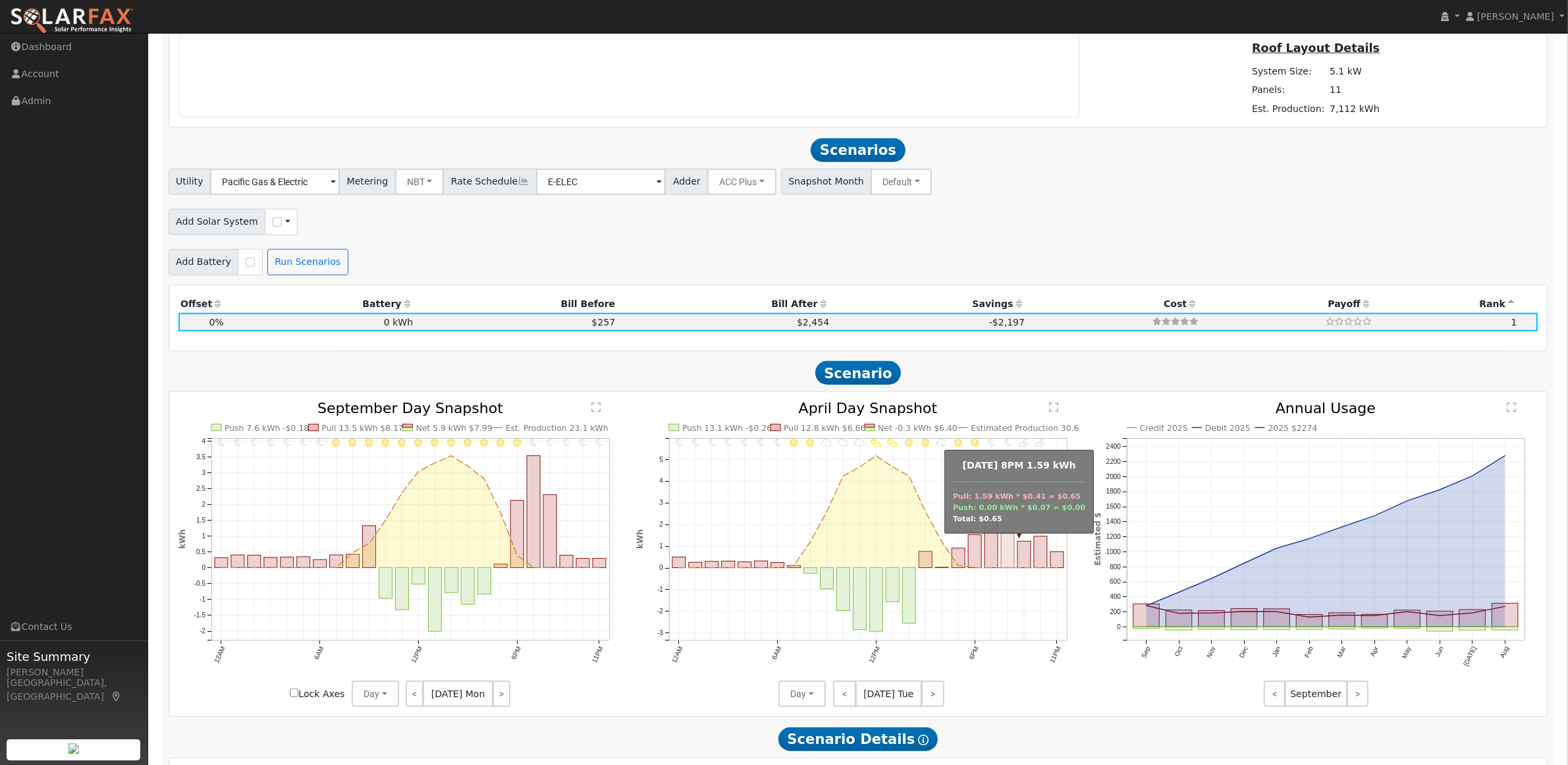
scroll to position [1612, 0]
